Goal: Communication & Community: Answer question/provide support

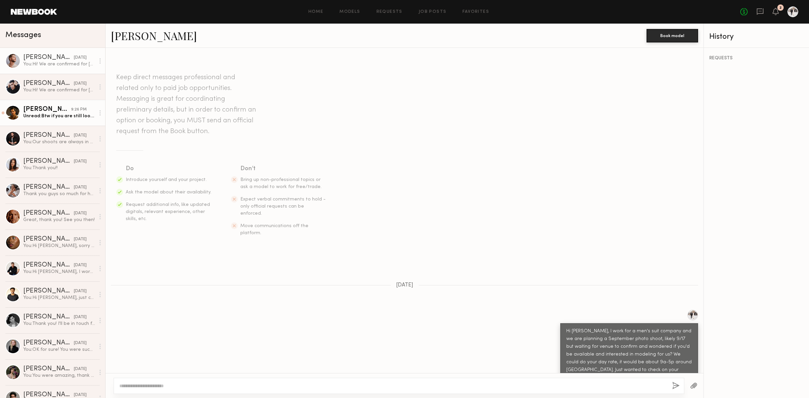
scroll to position [806, 0]
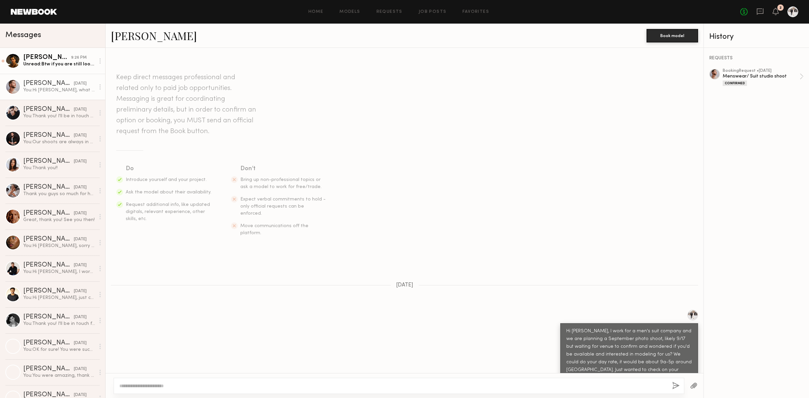
scroll to position [806, 0]
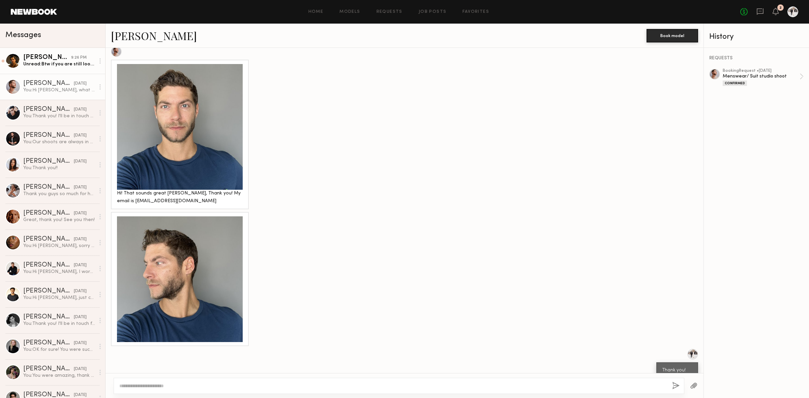
click at [52, 63] on div "Unread: Btw if you are still looking for [DEMOGRAPHIC_DATA] models, I’d love to…" at bounding box center [59, 64] width 72 height 6
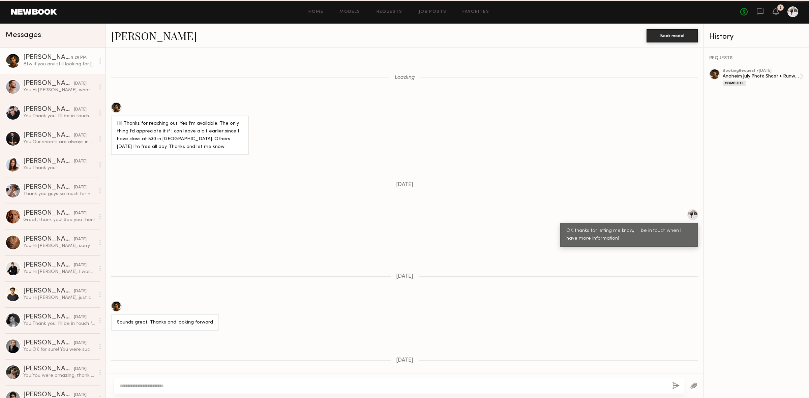
scroll to position [241, 0]
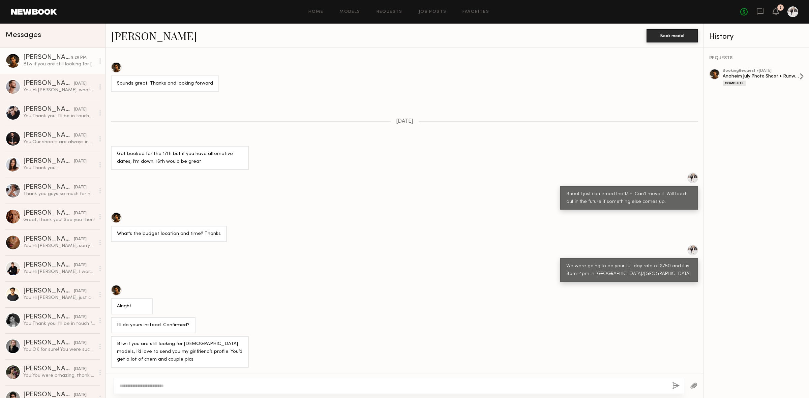
click at [740, 79] on div "Anaheim July Photo Shoot + Runway" at bounding box center [761, 76] width 77 height 6
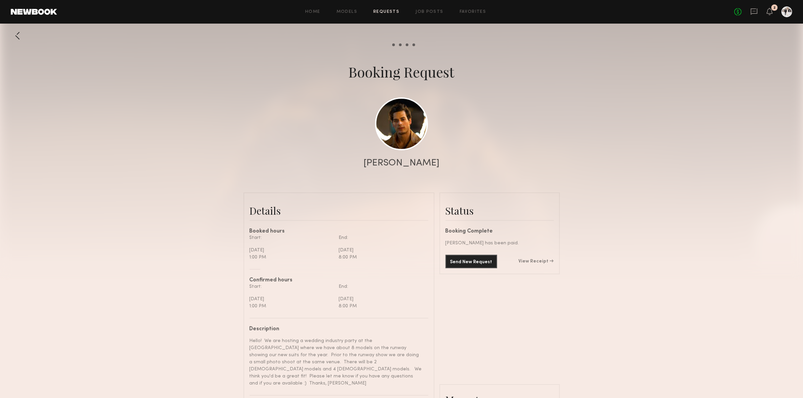
click at [19, 38] on div at bounding box center [17, 35] width 13 height 13
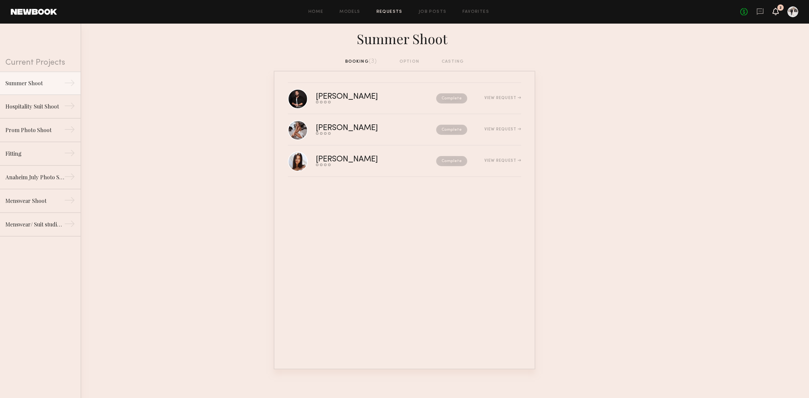
click at [775, 13] on icon at bounding box center [775, 11] width 5 height 5
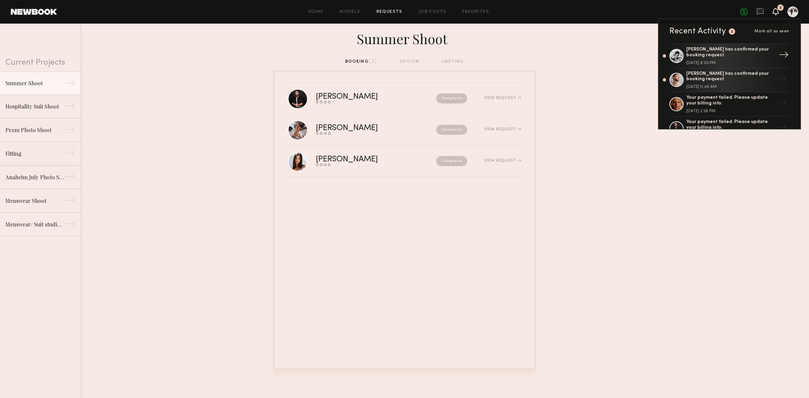
click at [728, 58] on div "Jeffery L. has confirmed your booking request. September 10, 2025 @ 8:03 PM" at bounding box center [731, 56] width 88 height 18
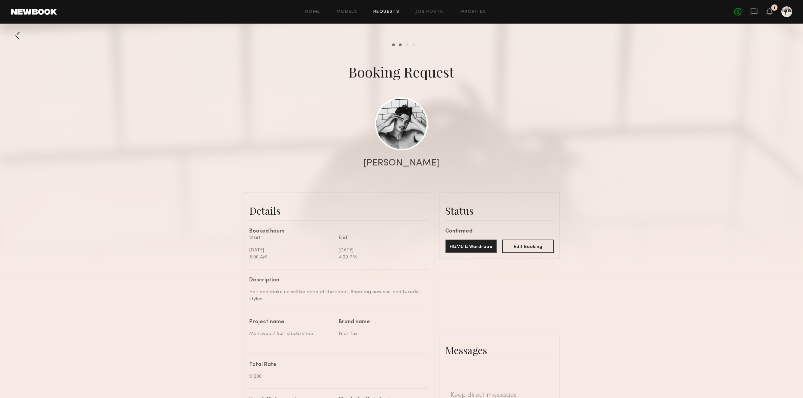
click at [14, 35] on div at bounding box center [17, 35] width 13 height 13
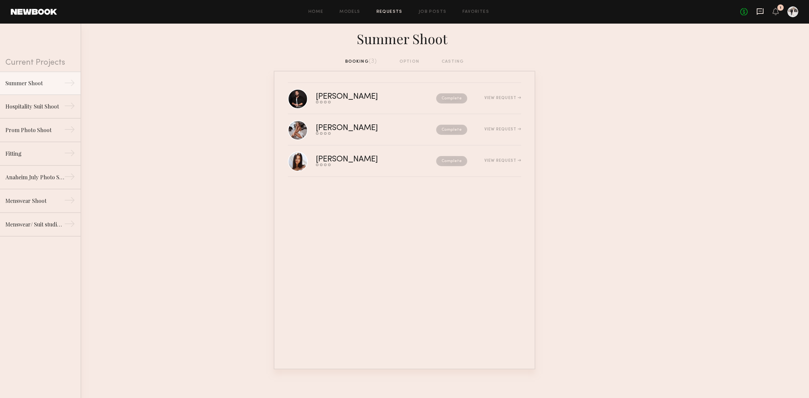
click at [762, 9] on icon at bounding box center [760, 11] width 7 height 6
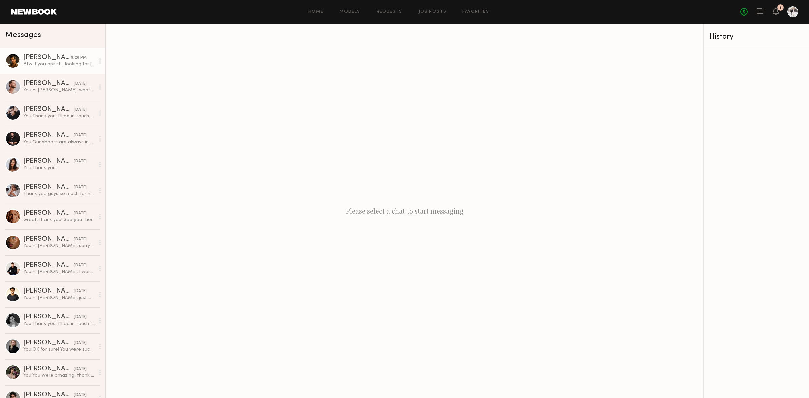
click at [43, 62] on div "Btw if you are still looking for [DEMOGRAPHIC_DATA] models, I’d love to send yo…" at bounding box center [59, 64] width 72 height 6
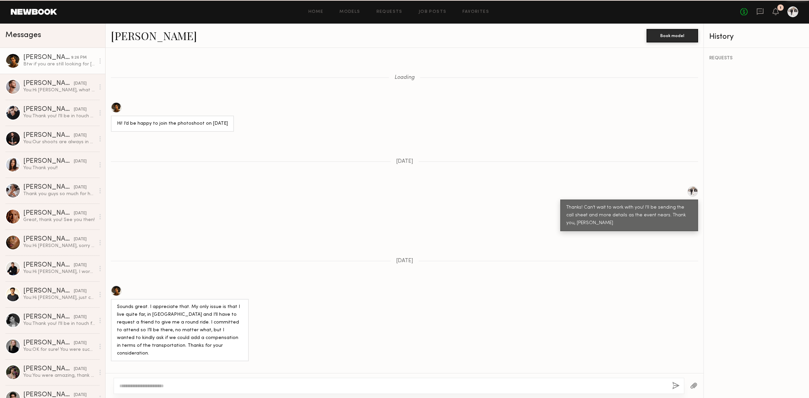
scroll to position [2225, 0]
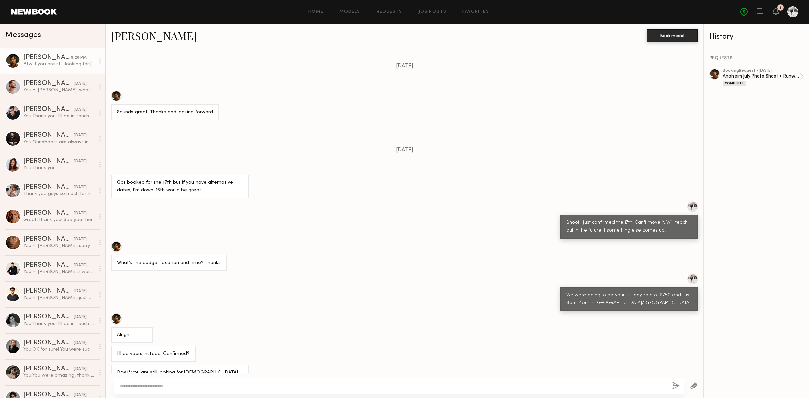
click at [292, 386] on textarea at bounding box center [393, 386] width 548 height 7
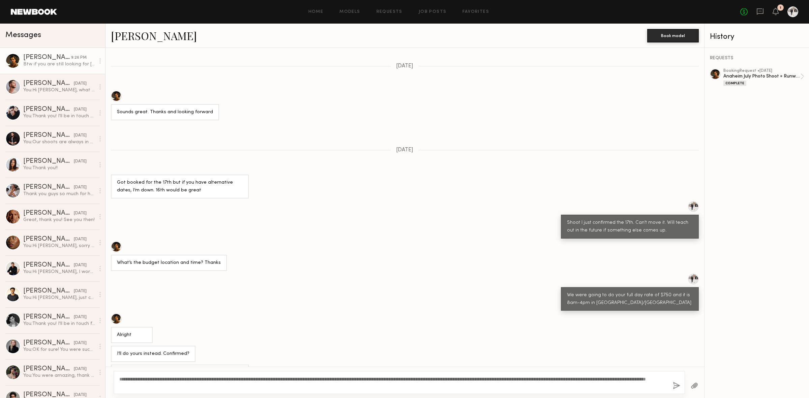
type textarea "**********"
click at [679, 389] on button "button" at bounding box center [676, 386] width 7 height 8
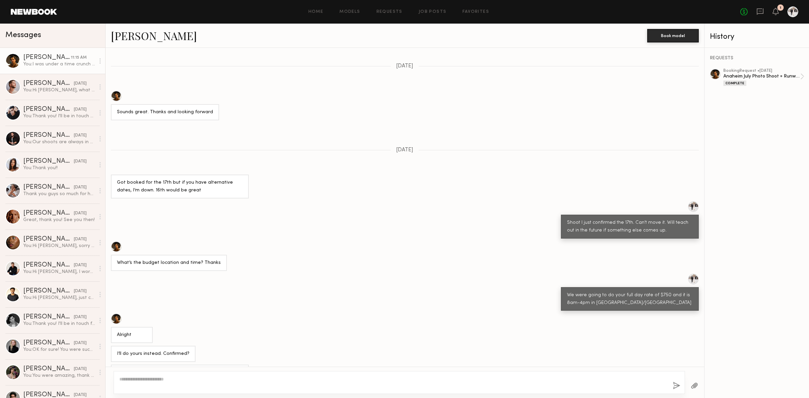
scroll to position [2388, 0]
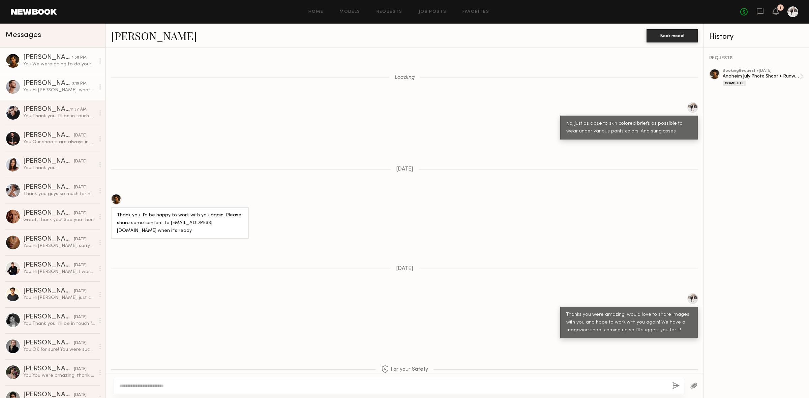
scroll to position [808, 0]
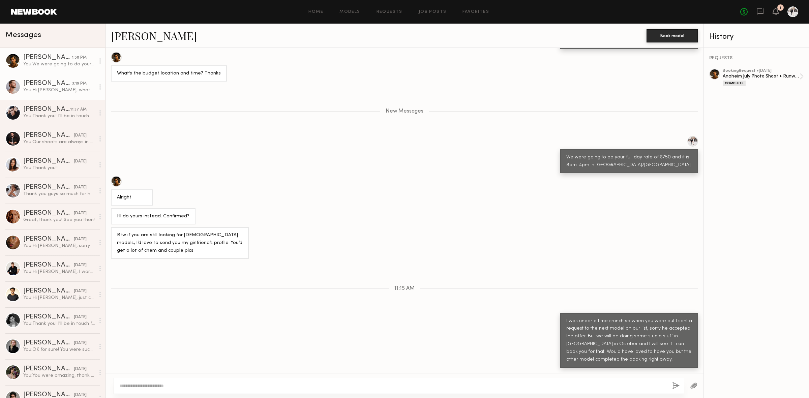
click at [41, 81] on div "[PERSON_NAME]" at bounding box center [47, 83] width 49 height 7
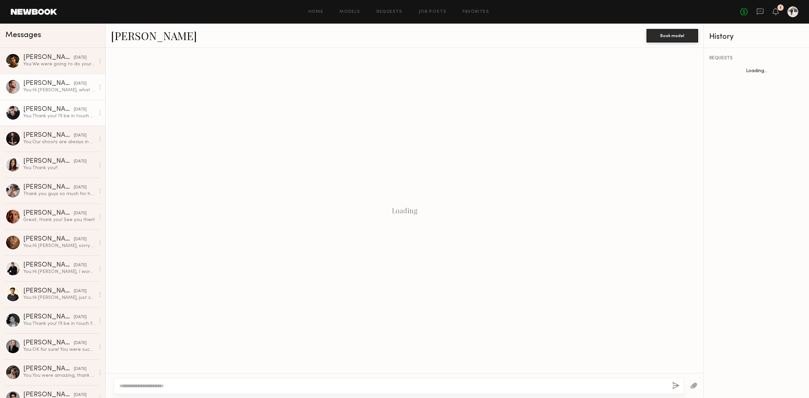
scroll to position [806, 0]
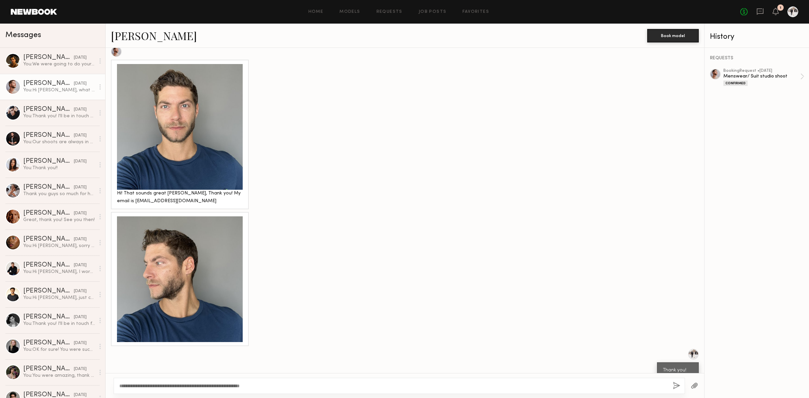
type textarea "**********"
click at [675, 385] on button "button" at bounding box center [676, 386] width 7 height 8
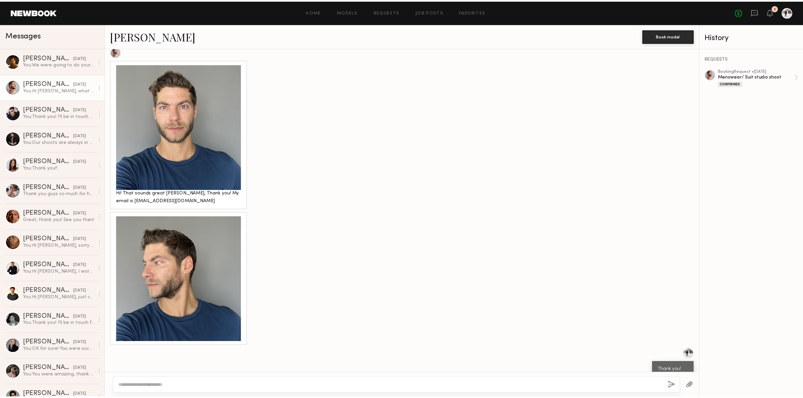
scroll to position [938, 0]
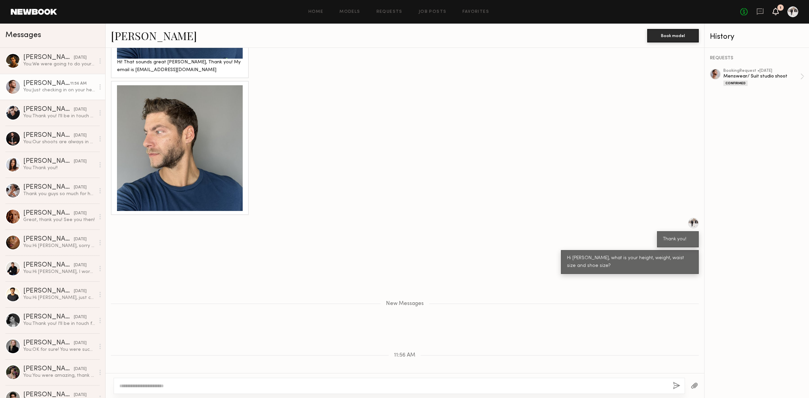
click at [773, 8] on icon at bounding box center [776, 11] width 6 height 7
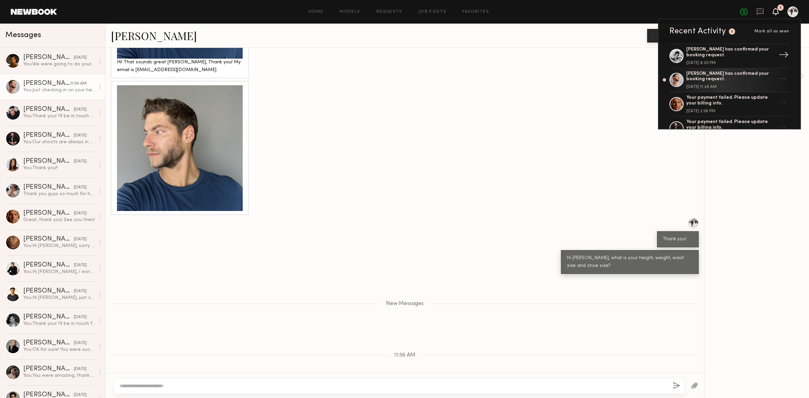
click at [727, 51] on div "Jeffery L. has confirmed your booking request." at bounding box center [731, 52] width 88 height 11
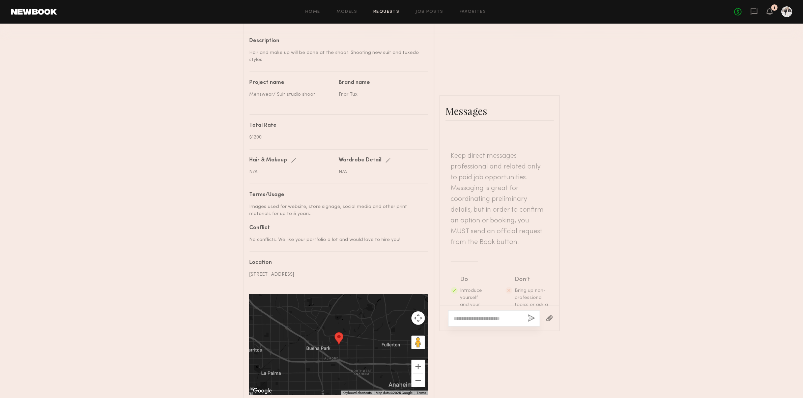
scroll to position [279, 0]
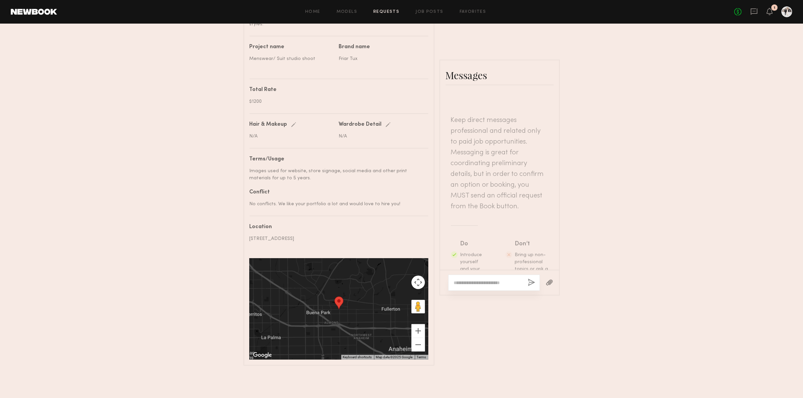
click at [492, 280] on textarea at bounding box center [488, 283] width 68 height 7
type textarea "**********"
click at [532, 285] on button "button" at bounding box center [531, 283] width 7 height 8
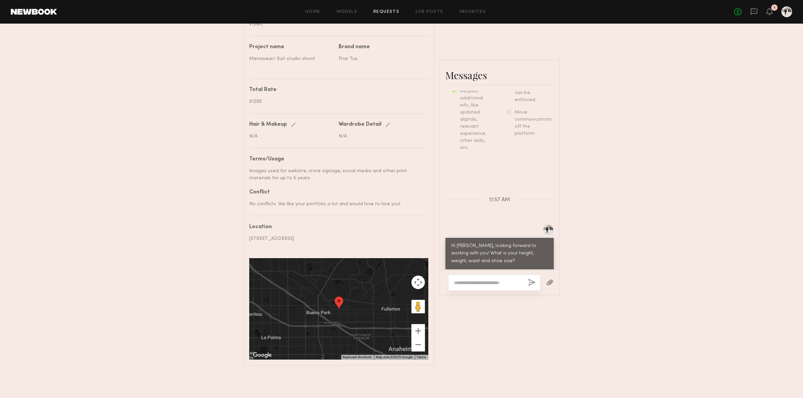
click at [499, 282] on textarea at bounding box center [488, 283] width 69 height 7
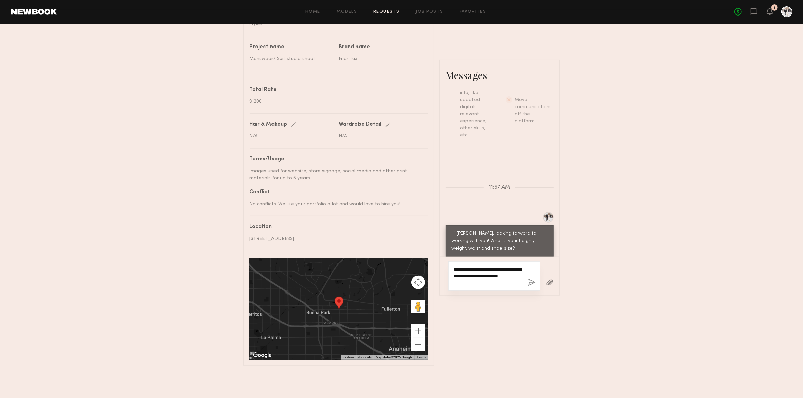
scroll to position [237, 0]
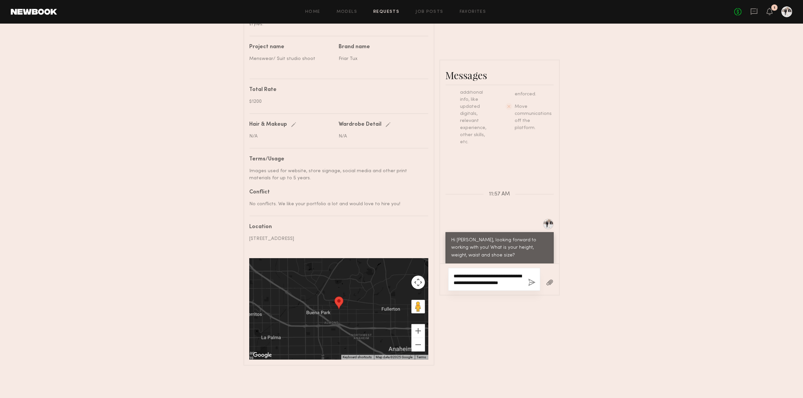
type textarea "**********"
click at [532, 282] on button "button" at bounding box center [531, 283] width 7 height 8
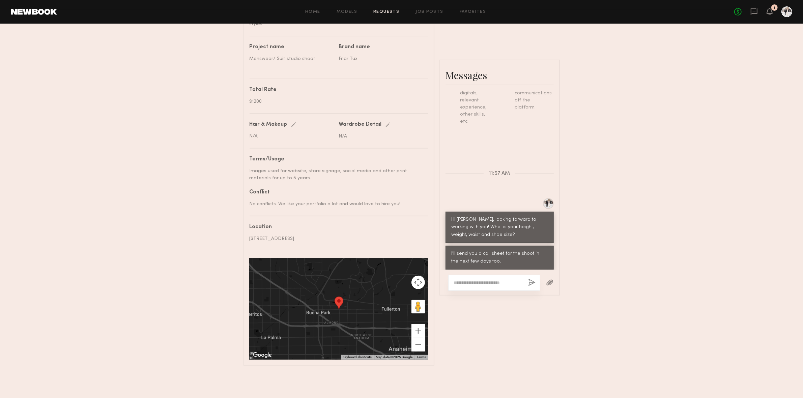
scroll to position [308, 0]
